Goal: Task Accomplishment & Management: Use online tool/utility

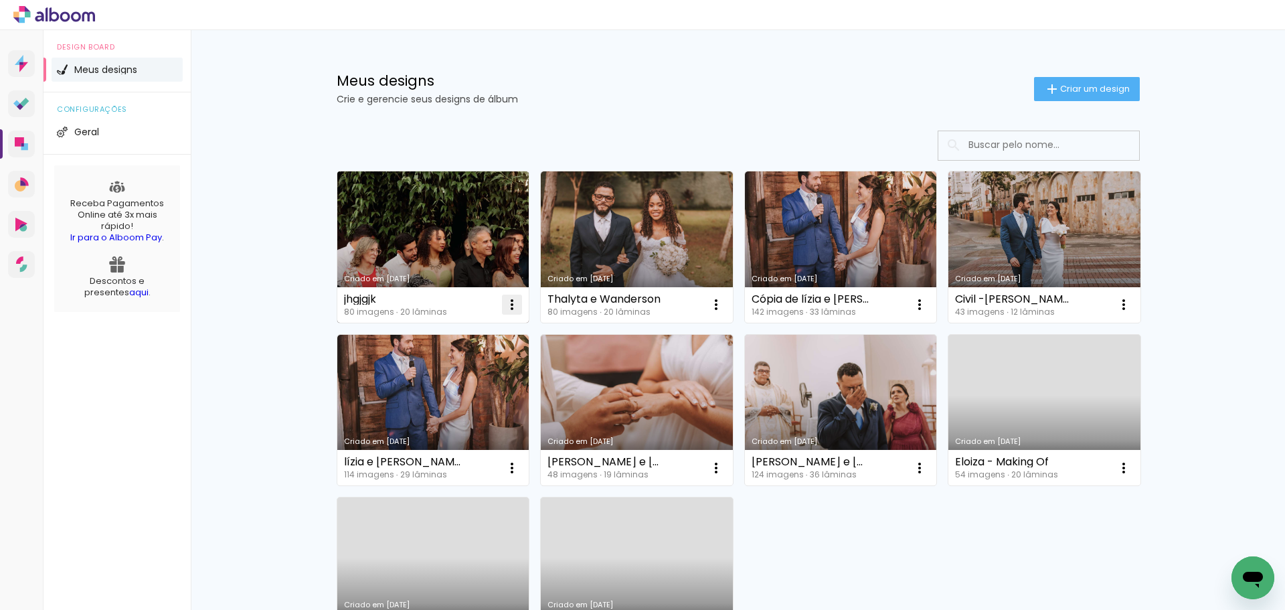
click at [504, 313] on iron-icon at bounding box center [512, 305] width 16 height 16
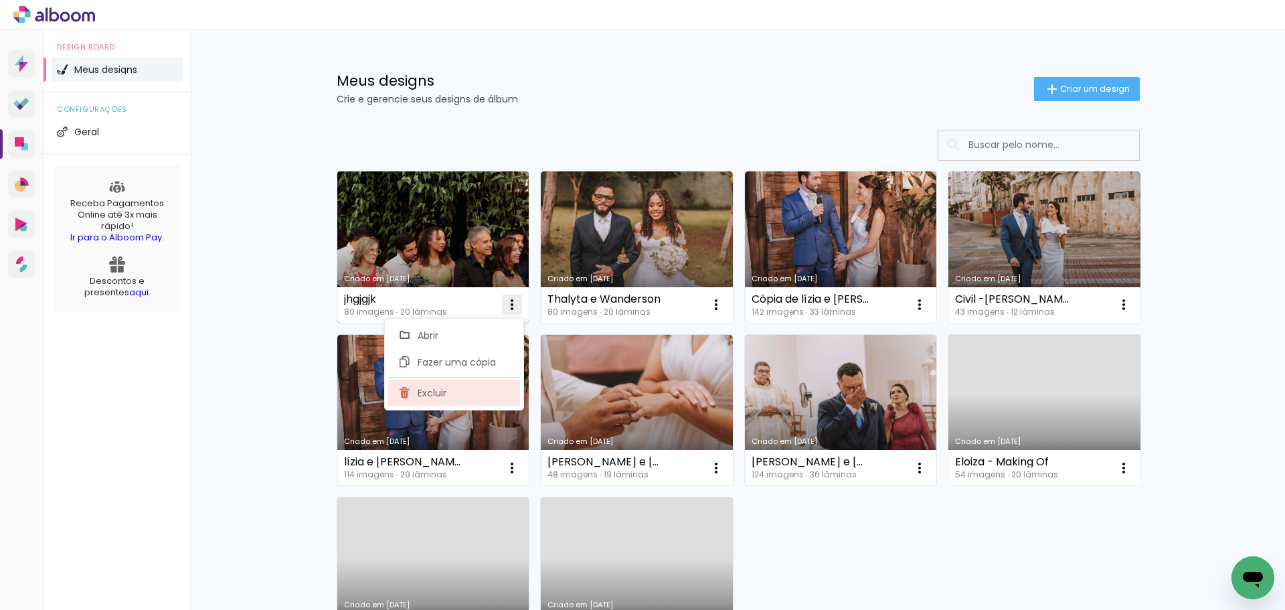
click at [457, 387] on paper-item "Excluir" at bounding box center [454, 393] width 132 height 27
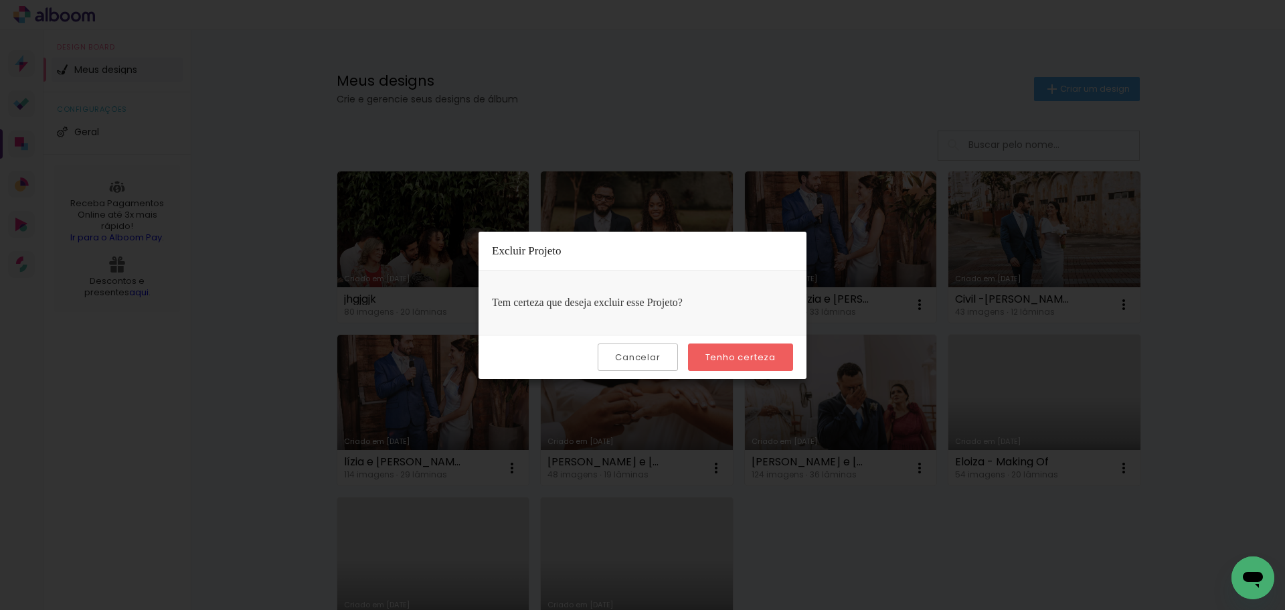
click at [0, 0] on slot "Tenho certeza" at bounding box center [0, 0] width 0 height 0
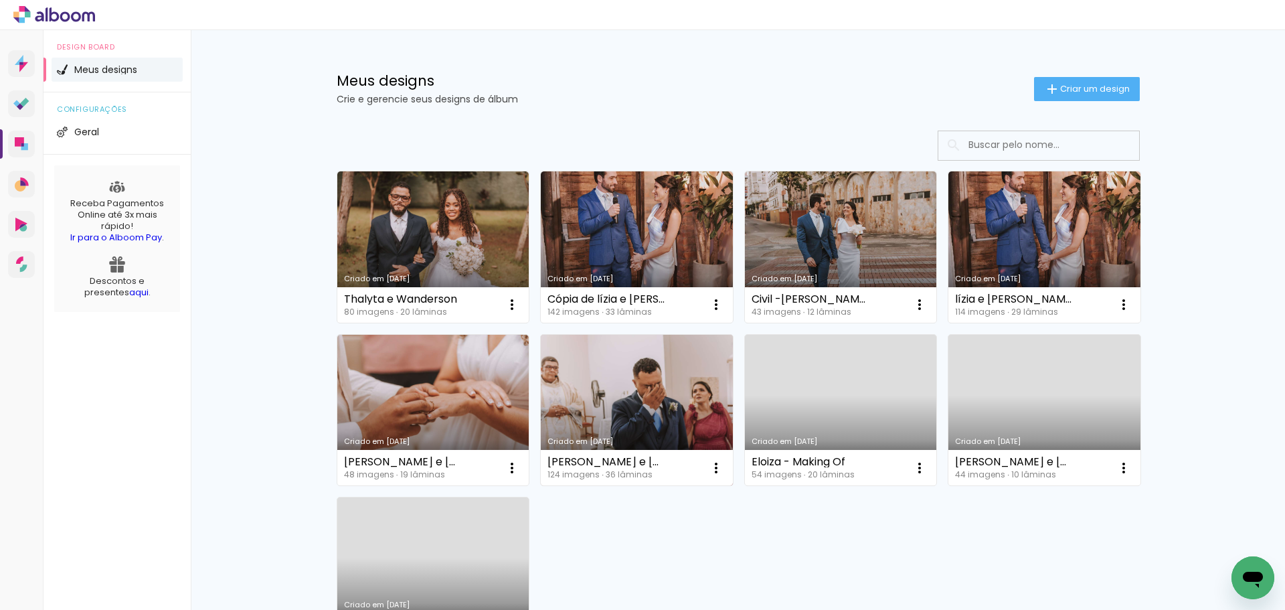
click at [708, 384] on link "Criado em [DATE]" at bounding box center [637, 410] width 192 height 151
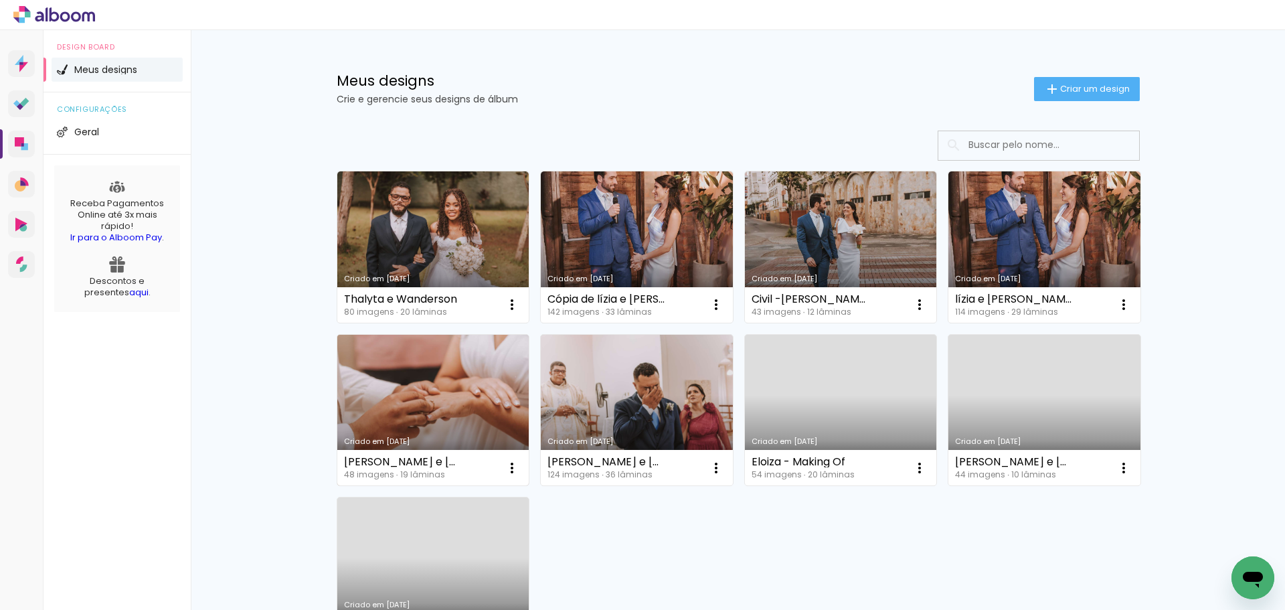
click at [410, 365] on link "Criado em [DATE]" at bounding box center [433, 410] width 192 height 151
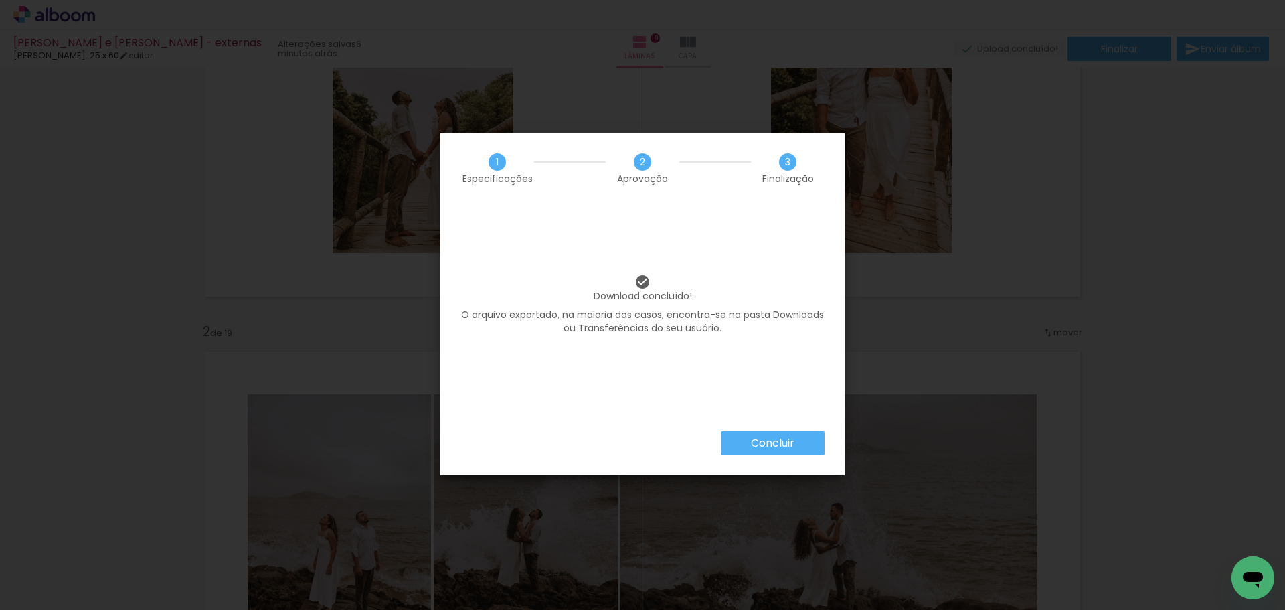
scroll to position [179, 0]
click at [809, 440] on paper-button "Concluir" at bounding box center [773, 443] width 104 height 24
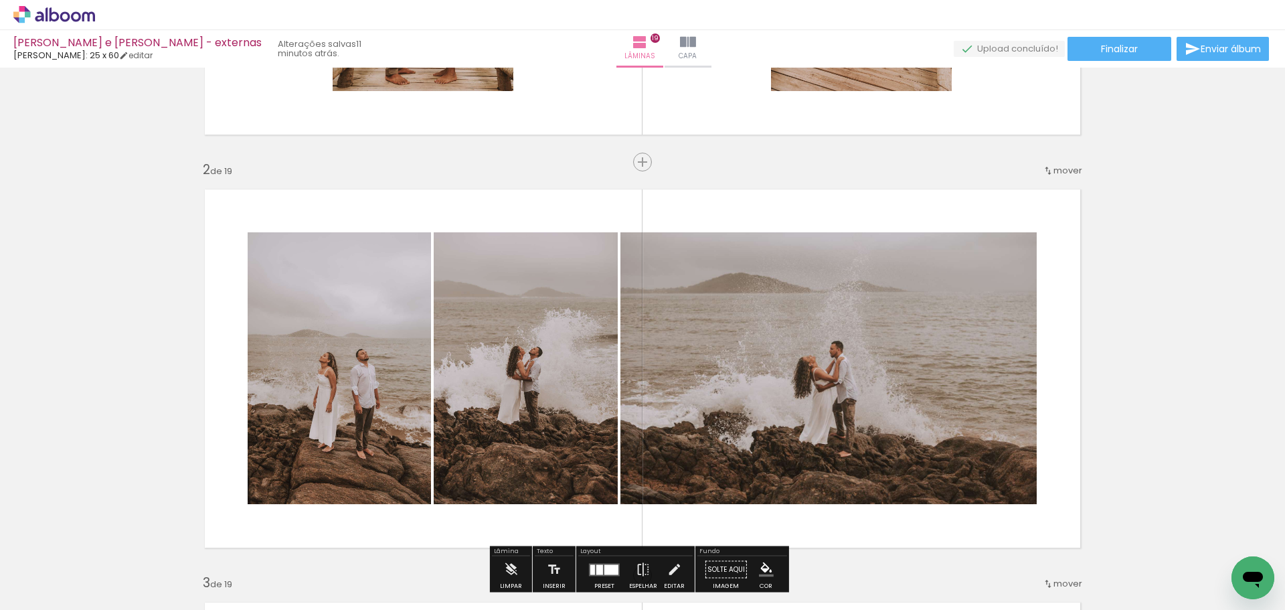
scroll to position [536, 0]
